Goal: Entertainment & Leisure: Consume media (video, audio)

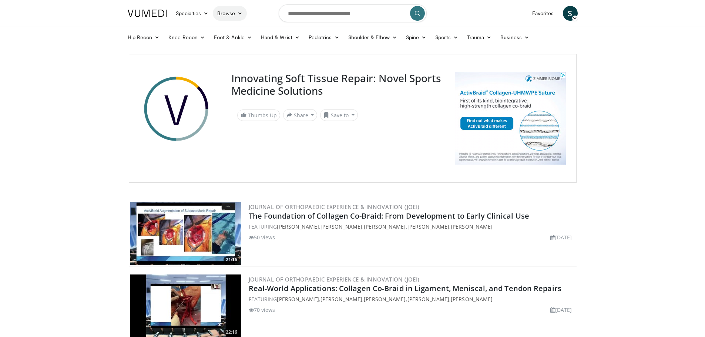
click at [231, 11] on link "Browse" at bounding box center [230, 13] width 34 height 15
click at [238, 26] on link "Channels" at bounding box center [258, 31] width 88 height 12
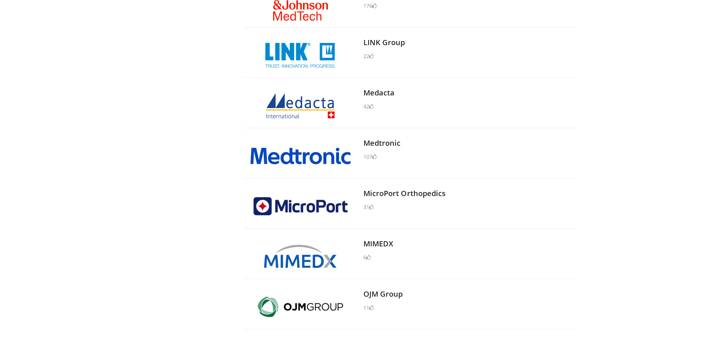
scroll to position [592, 0]
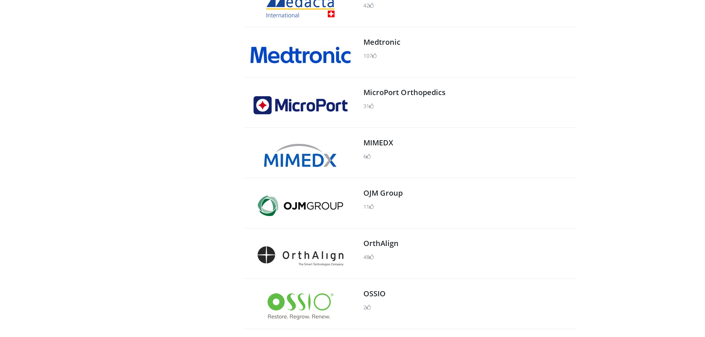
click at [322, 309] on img at bounding box center [301, 306] width 66 height 26
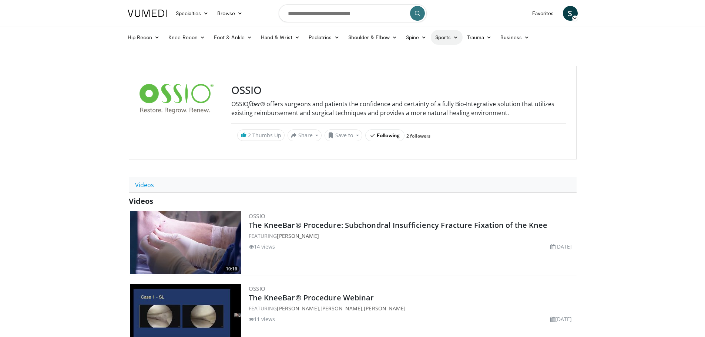
click at [444, 38] on link "Sports" at bounding box center [447, 37] width 32 height 15
click at [395, 113] on link "Shoulder" at bounding box center [418, 114] width 88 height 12
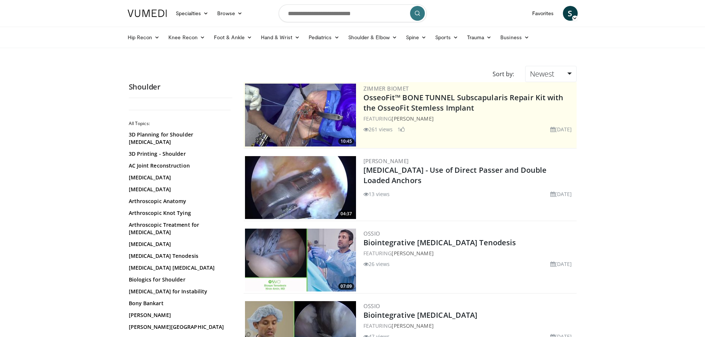
click at [449, 29] on ul "Hip Recon Hip Arthroplasty Revision Hip Arthroplasty Hip Preservation Knee Reco…" at bounding box center [352, 37] width 459 height 21
click at [449, 38] on link "Sports" at bounding box center [447, 37] width 32 height 15
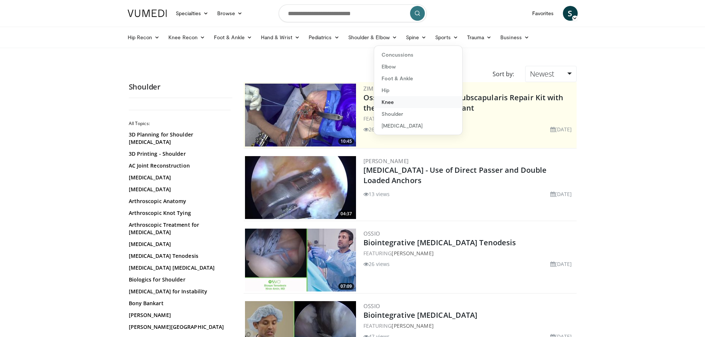
click at [413, 107] on link "Knee" at bounding box center [418, 102] width 88 height 12
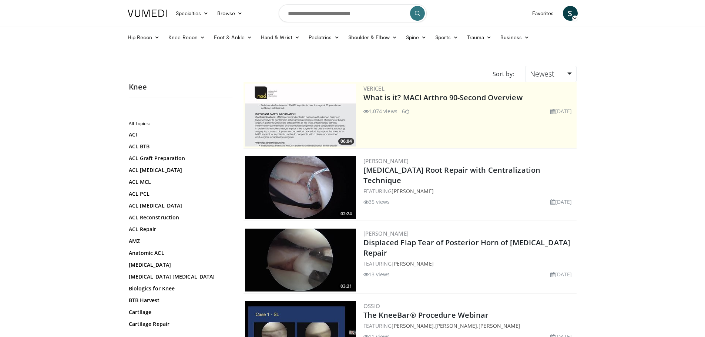
click at [164, 13] on img at bounding box center [147, 13] width 39 height 7
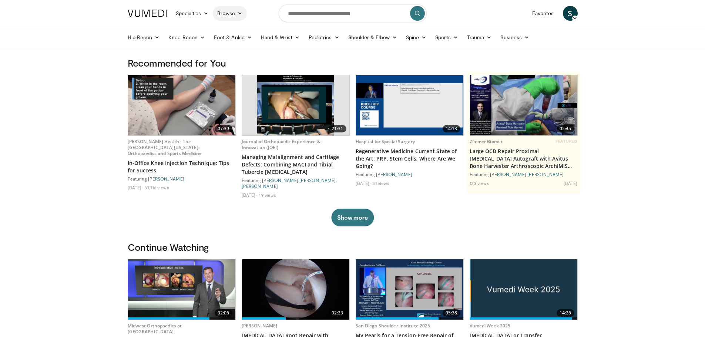
click at [243, 18] on link "Browse" at bounding box center [230, 13] width 34 height 15
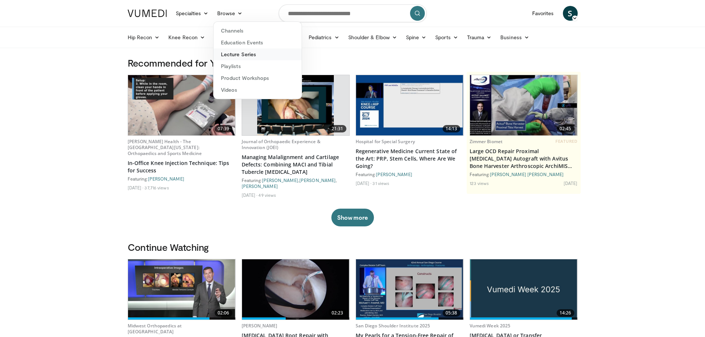
click at [234, 51] on link "Lecture Series" at bounding box center [258, 54] width 88 height 12
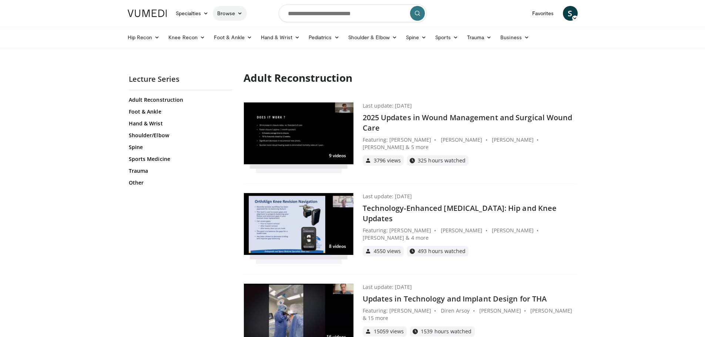
click at [237, 13] on icon at bounding box center [239, 13] width 5 height 5
click at [234, 25] on link "Channels" at bounding box center [258, 31] width 88 height 12
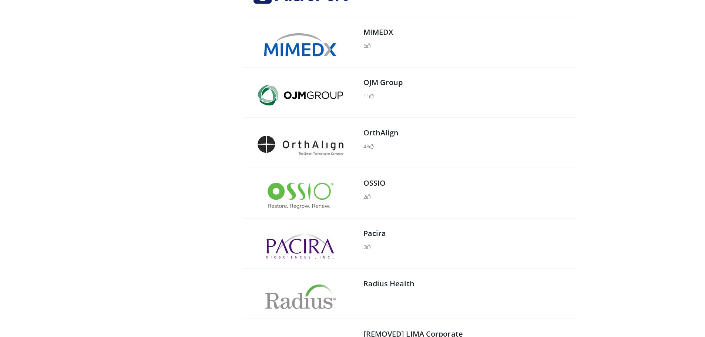
scroll to position [703, 0]
click at [312, 198] on img at bounding box center [301, 195] width 66 height 26
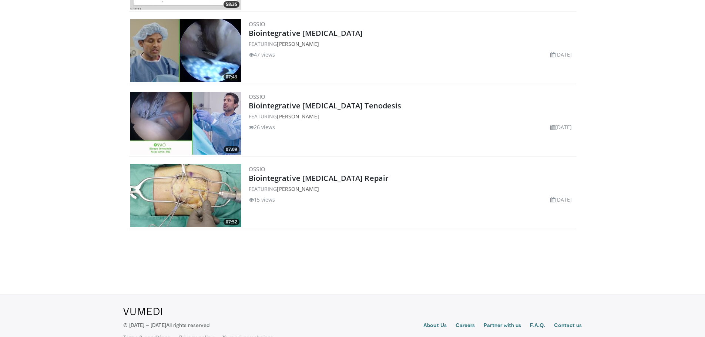
scroll to position [555, 0]
click at [180, 46] on img at bounding box center [185, 50] width 111 height 63
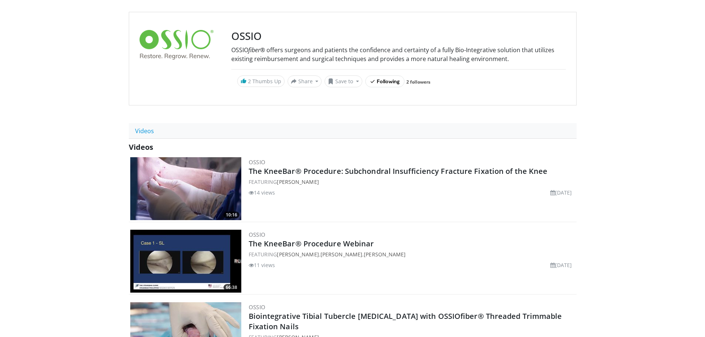
scroll to position [0, 0]
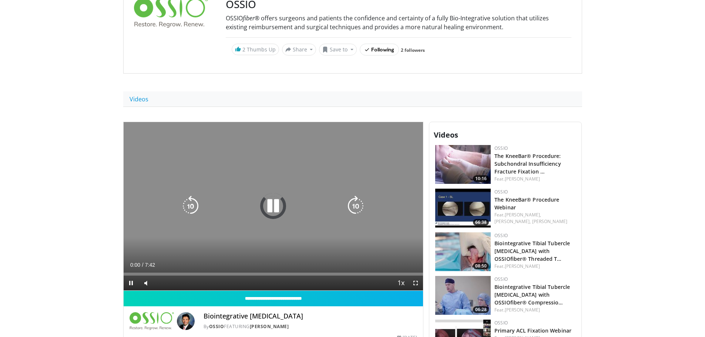
scroll to position [111, 0]
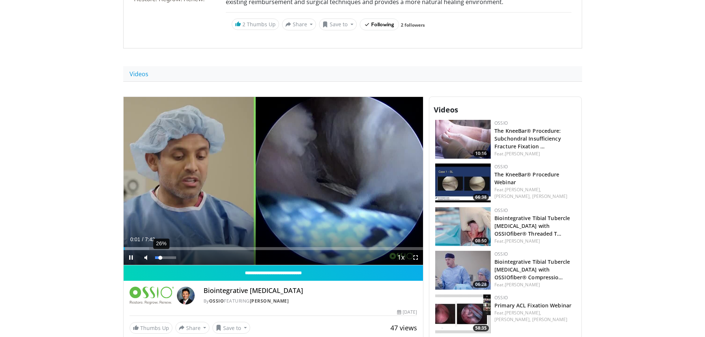
click at [161, 257] on div "Volume Level" at bounding box center [158, 257] width 6 height 3
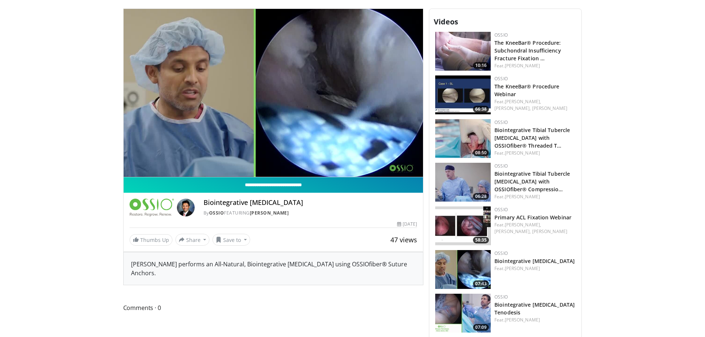
scroll to position [185, 0]
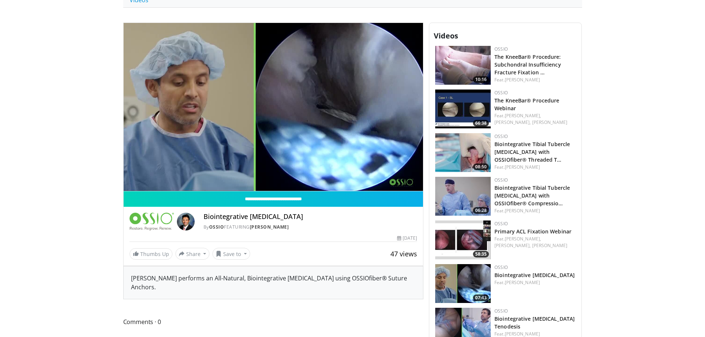
click at [608, 174] on body "Specialties Adult & Family Medicine Allergy, Asthma, Immunology Anesthesiology …" at bounding box center [352, 165] width 705 height 701
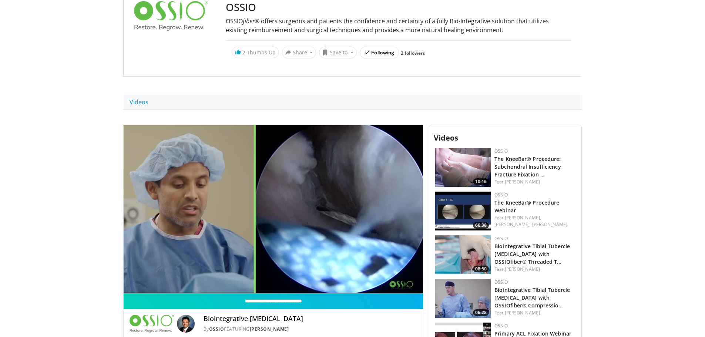
scroll to position [0, 0]
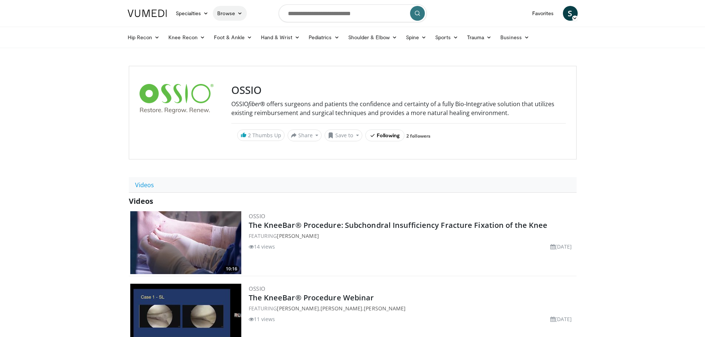
click at [220, 14] on link "Browse" at bounding box center [230, 13] width 34 height 15
click at [131, 15] on img at bounding box center [147, 13] width 39 height 7
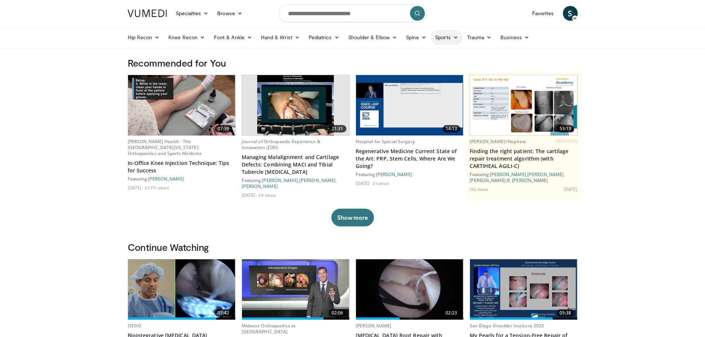
click at [431, 36] on link "Sports" at bounding box center [447, 37] width 32 height 15
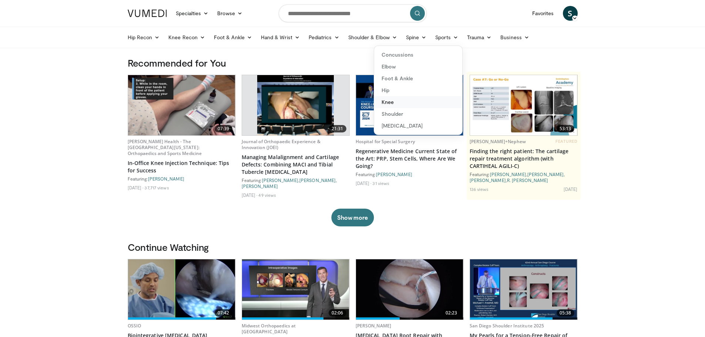
click at [396, 99] on link "Knee" at bounding box center [418, 102] width 88 height 12
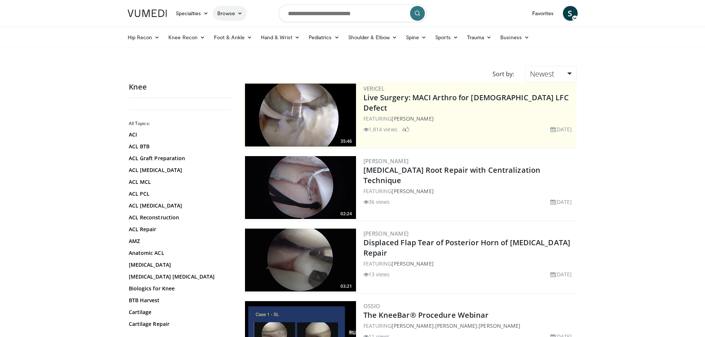
click at [241, 15] on icon at bounding box center [239, 13] width 5 height 5
click at [236, 31] on link "Channels" at bounding box center [258, 31] width 88 height 12
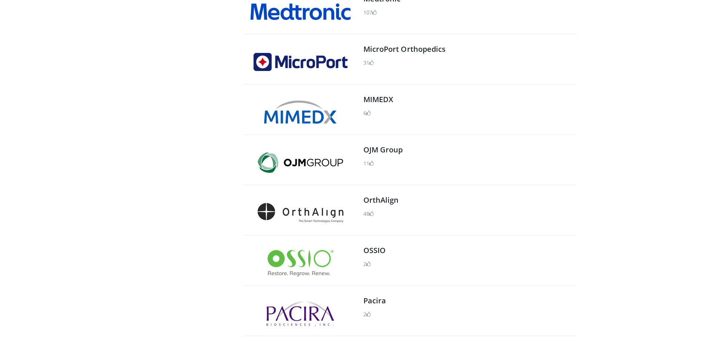
scroll to position [703, 0]
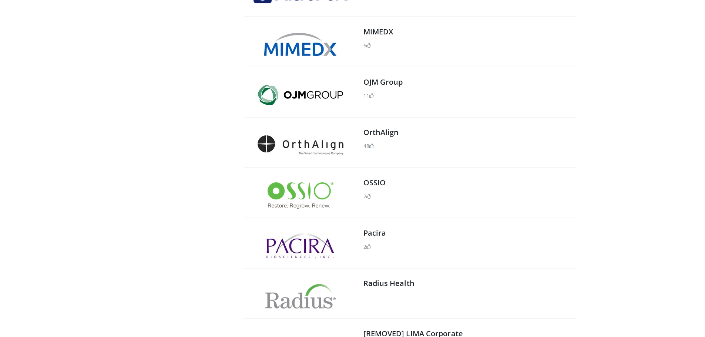
click at [305, 192] on img at bounding box center [301, 195] width 66 height 26
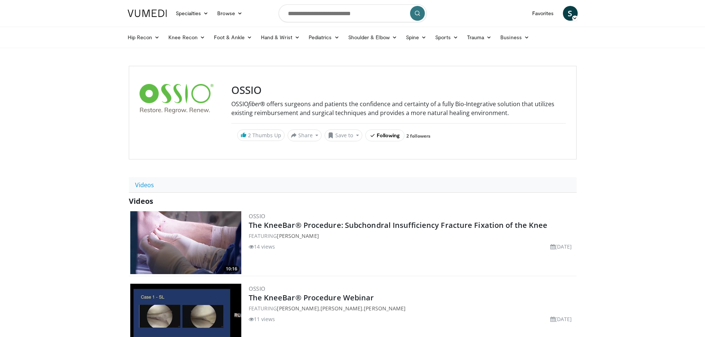
click at [155, 11] on img at bounding box center [147, 13] width 39 height 7
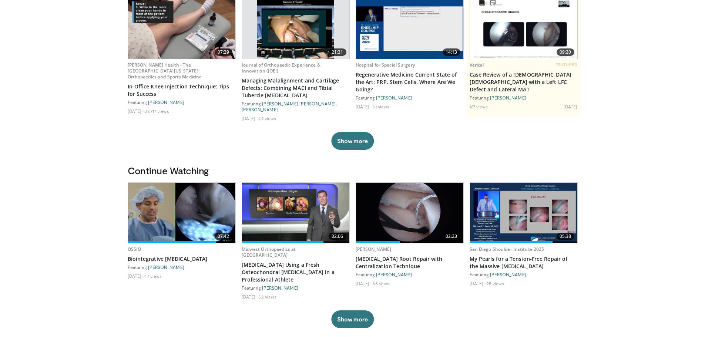
scroll to position [222, 0]
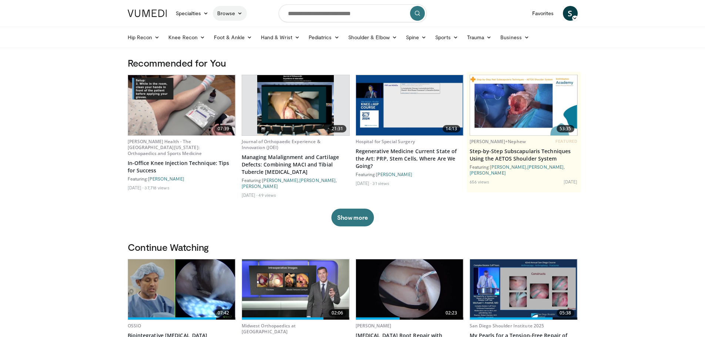
click at [239, 15] on icon at bounding box center [239, 13] width 5 height 5
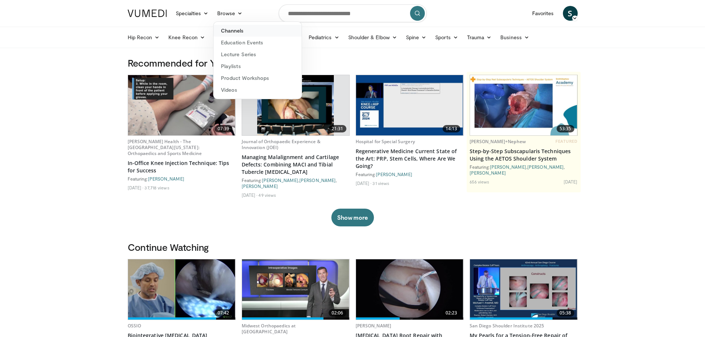
click at [239, 31] on link "Channels" at bounding box center [258, 31] width 88 height 12
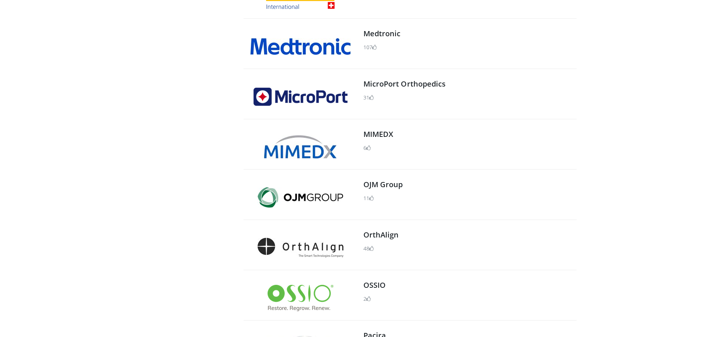
scroll to position [666, 0]
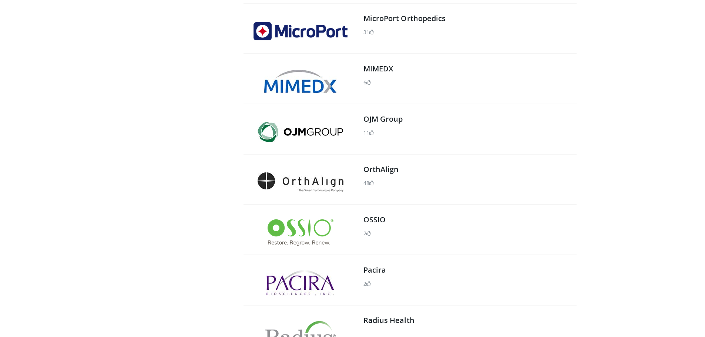
click at [318, 224] on img at bounding box center [301, 232] width 66 height 26
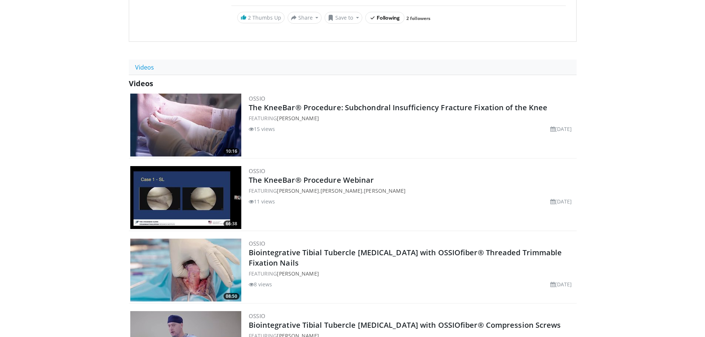
scroll to position [185, 0]
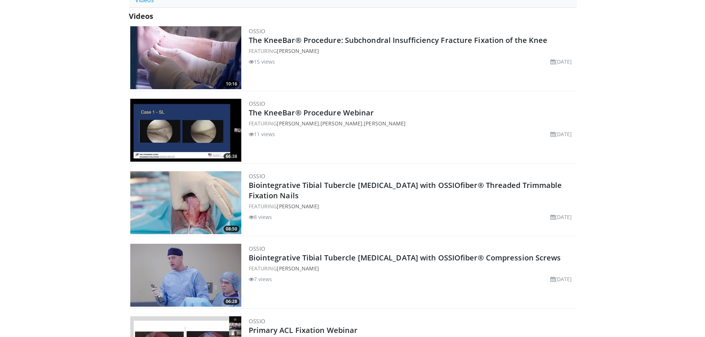
click at [402, 111] on h2 "The KneeBar® Procedure Webinar" at bounding box center [412, 113] width 326 height 10
